Goal: Find specific page/section: Find specific page/section

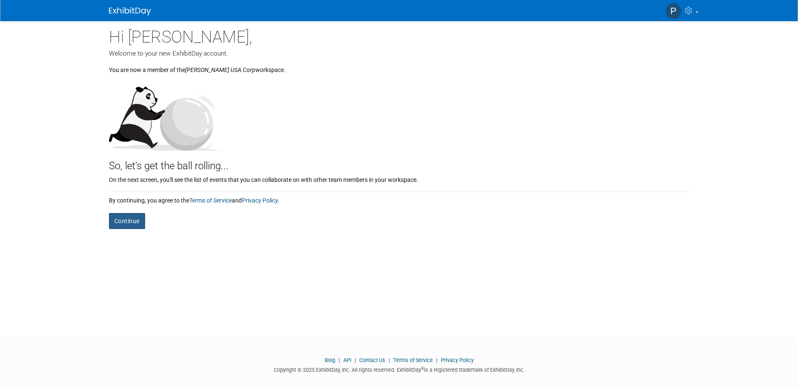
click at [132, 221] on button "Continue" at bounding box center [127, 221] width 36 height 16
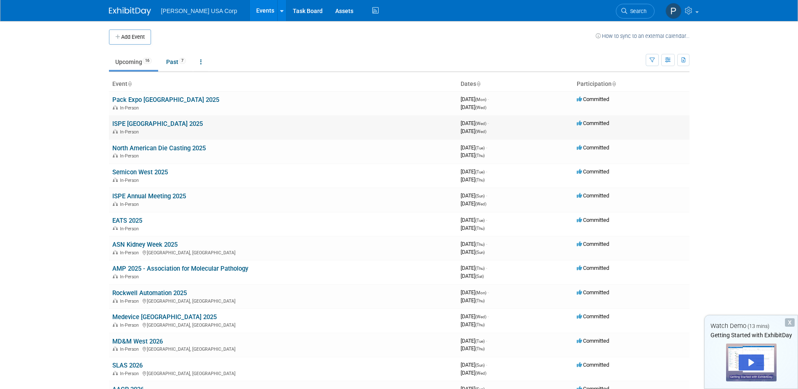
click at [150, 126] on link "ISPE [GEOGRAPHIC_DATA] 2025" at bounding box center [157, 124] width 90 height 8
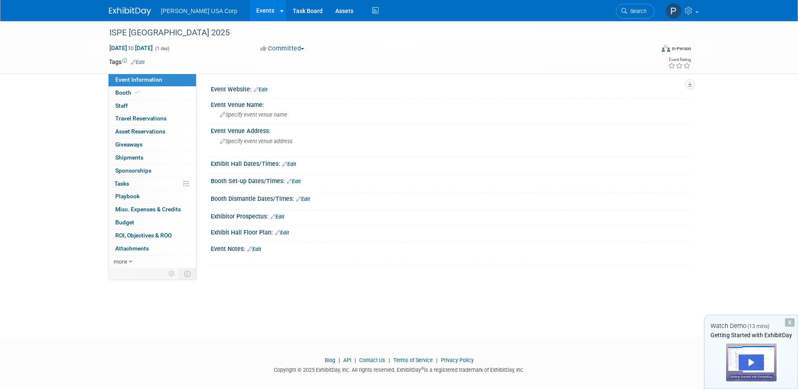
drag, startPoint x: 602, startPoint y: 87, endPoint x: 578, endPoint y: 74, distance: 26.2
click at [602, 87] on div "Event Website: Edit" at bounding box center [450, 88] width 479 height 11
